Goal: Find specific page/section: Find specific page/section

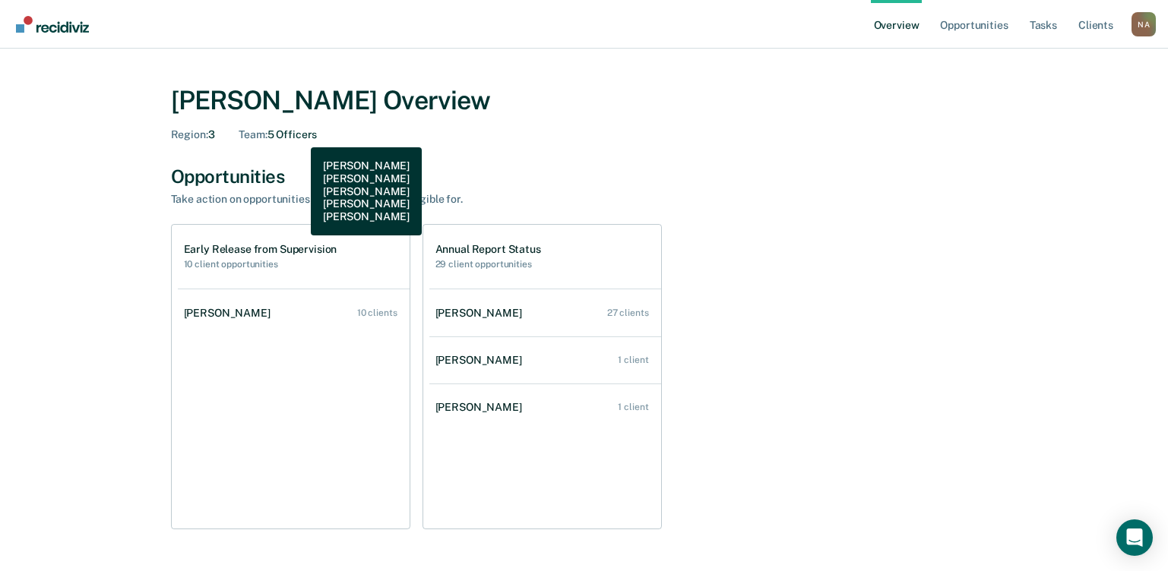
click at [299, 136] on div "Team : 5 Officers" at bounding box center [278, 134] width 78 height 13
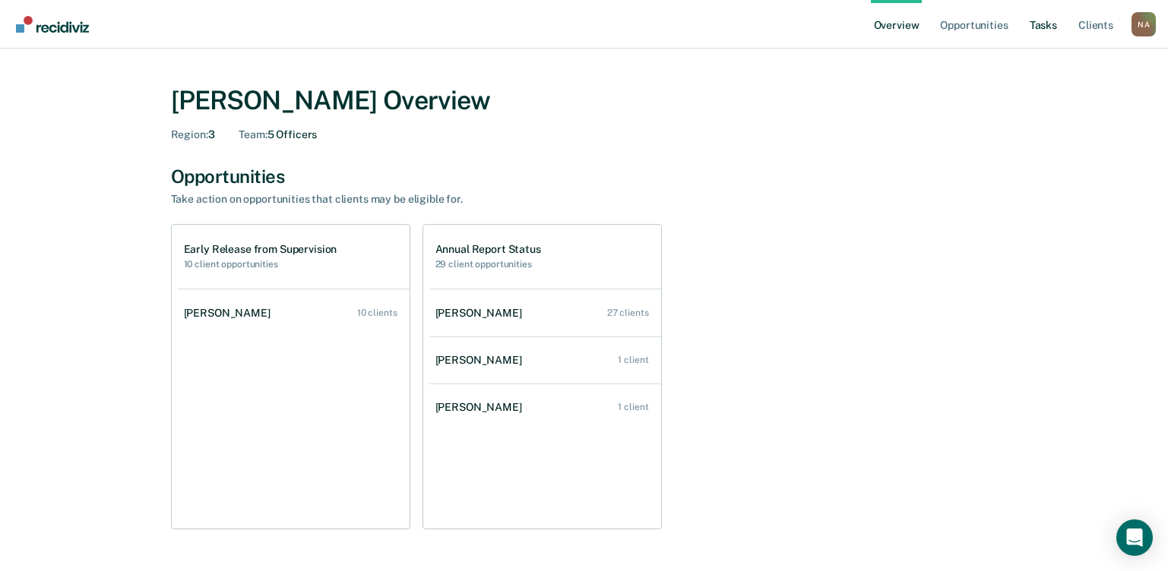
click at [1055, 26] on link "Tasks" at bounding box center [1042, 24] width 33 height 49
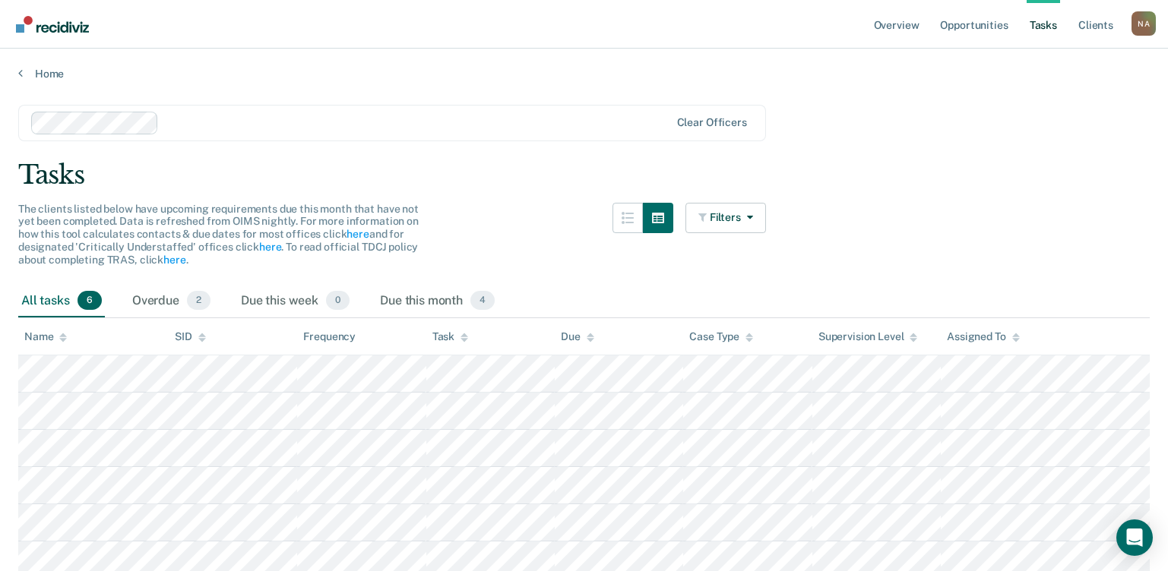
click at [337, 344] on th "Frequency" at bounding box center [361, 336] width 128 height 37
click at [465, 337] on icon at bounding box center [464, 335] width 8 height 4
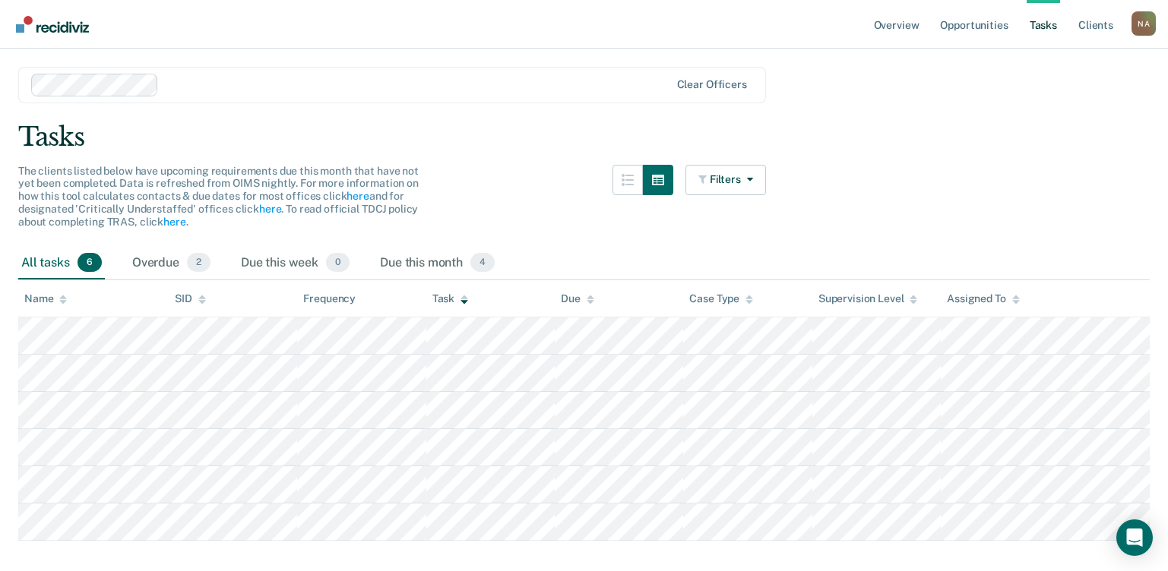
scroll to position [68, 0]
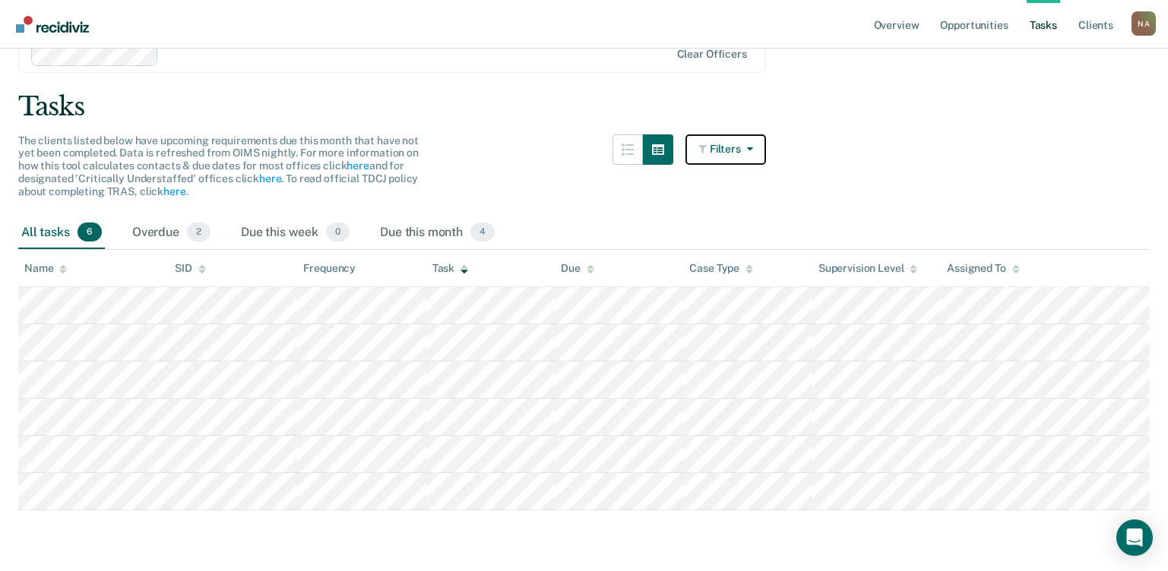
click at [751, 158] on button "Filters" at bounding box center [725, 149] width 81 height 30
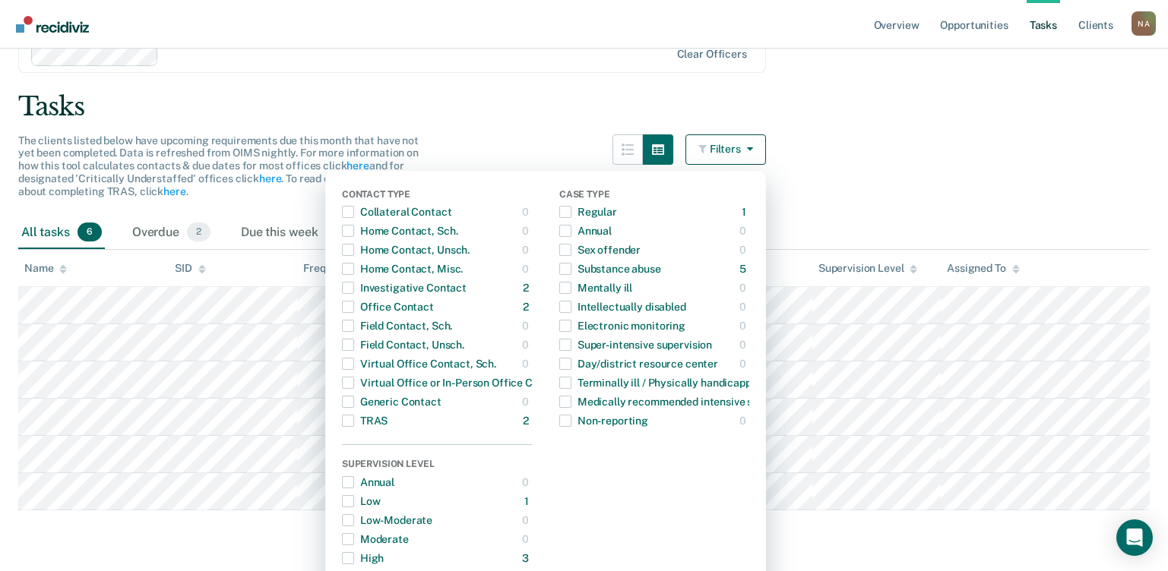
click at [950, 150] on main "Clear officers Tasks The clients listed below have upcoming requirements due th…" at bounding box center [584, 289] width 1168 height 555
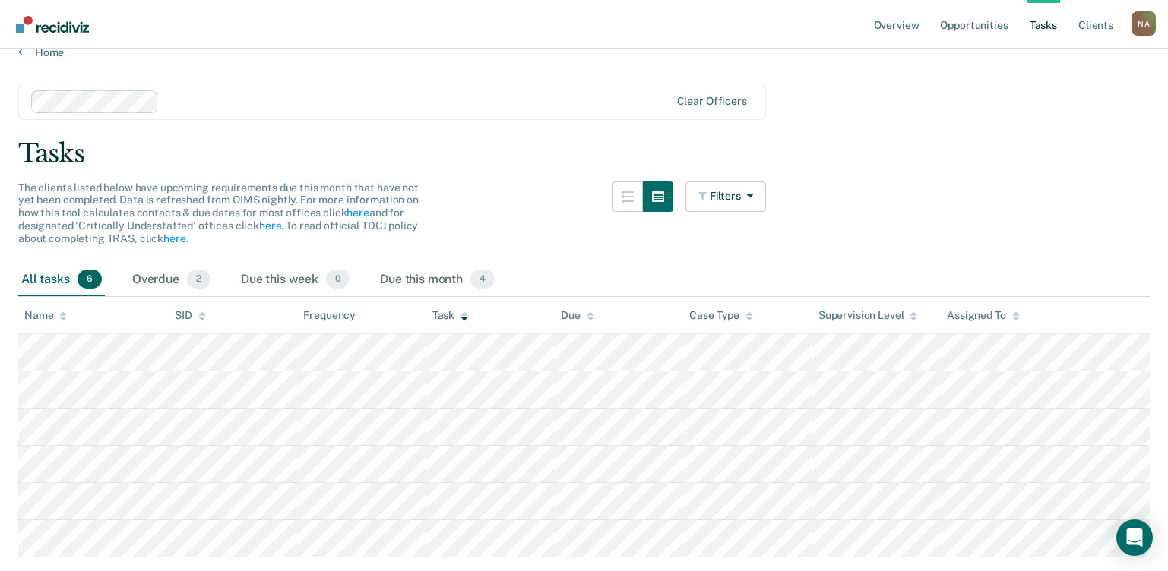
scroll to position [0, 0]
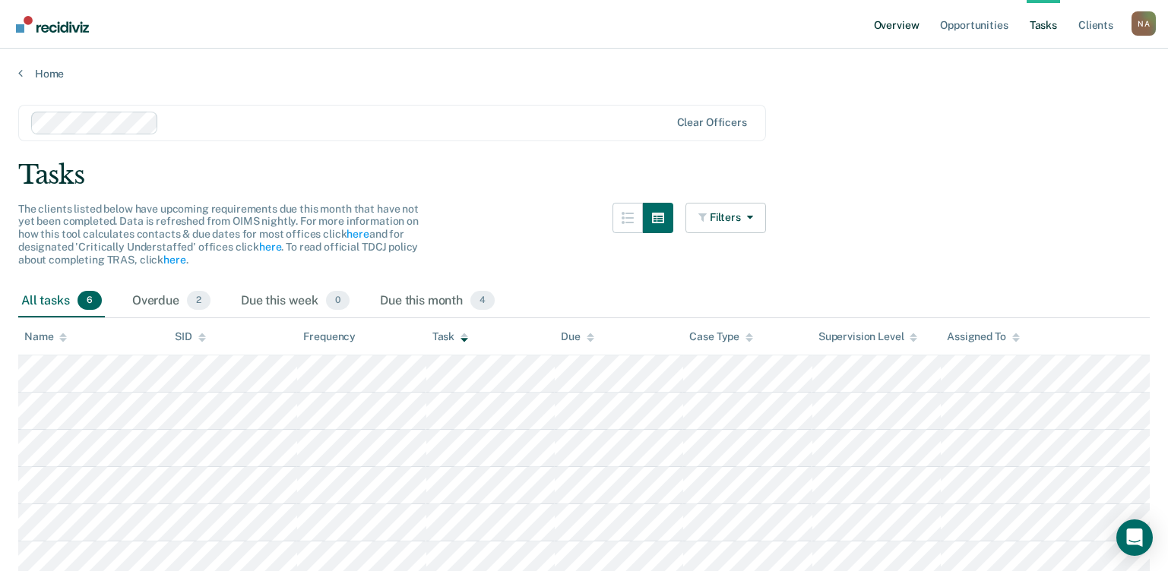
click at [899, 28] on link "Overview" at bounding box center [897, 24] width 52 height 49
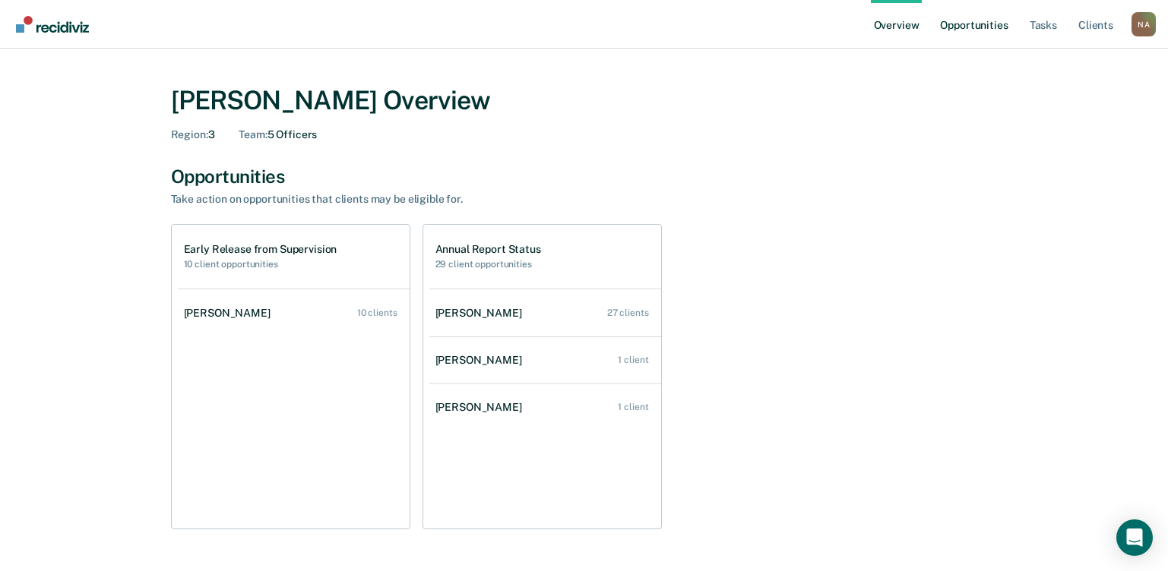
click at [956, 27] on link "Opportunities" at bounding box center [974, 24] width 74 height 49
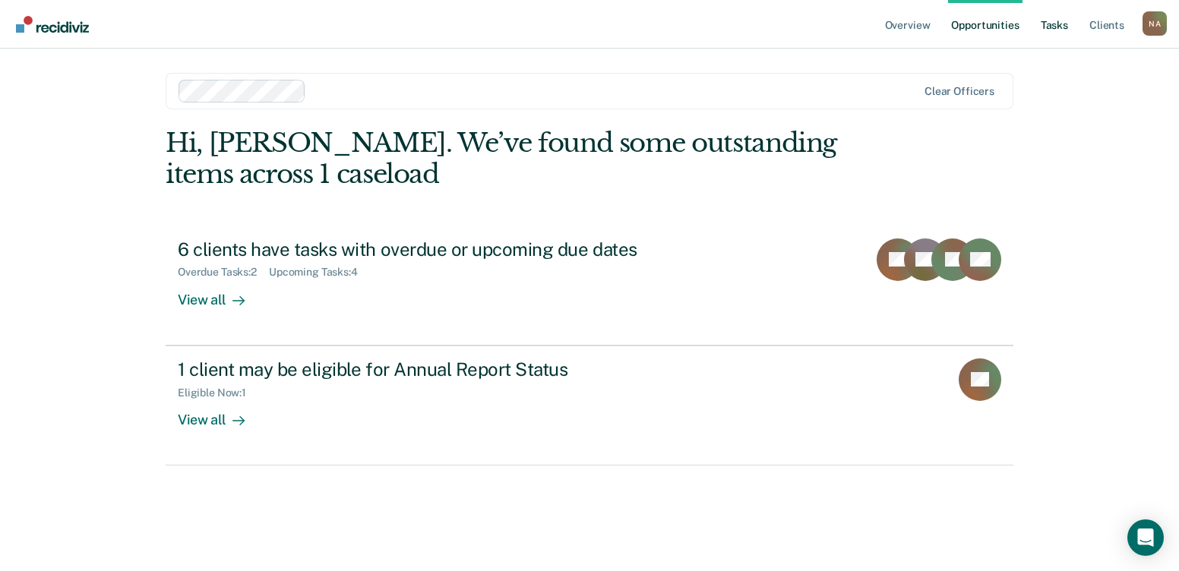
click at [1061, 22] on link "Tasks" at bounding box center [1054, 24] width 33 height 49
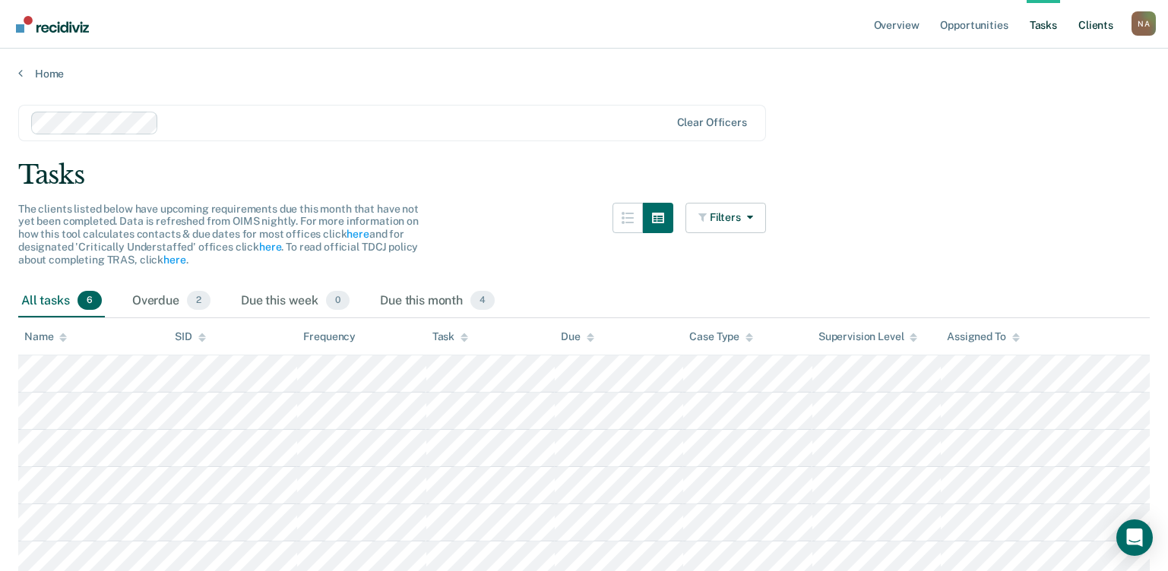
click at [1085, 31] on link "Client s" at bounding box center [1095, 24] width 41 height 49
